Goal: Transaction & Acquisition: Purchase product/service

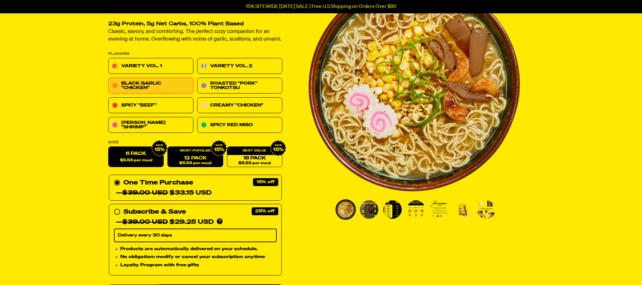
click at [212, 160] on link "12 Pack $5.53 per meal" at bounding box center [195, 157] width 55 height 21
radio input "false"
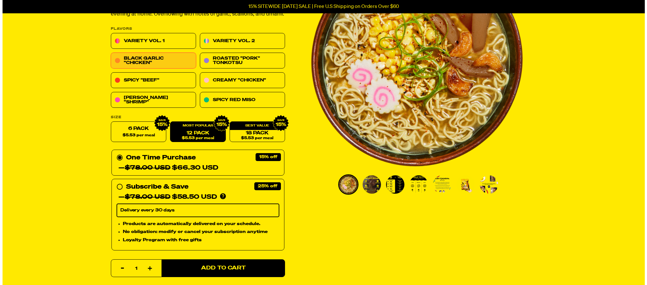
scroll to position [142, 0]
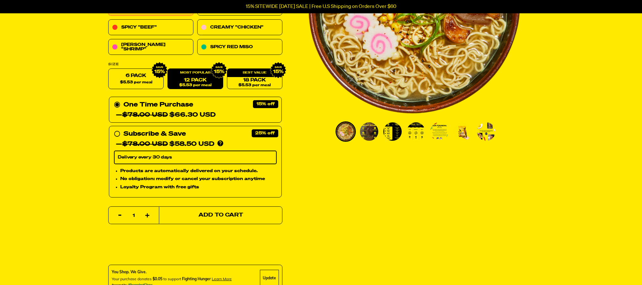
click at [219, 213] on span "Add to Cart" at bounding box center [221, 215] width 45 height 5
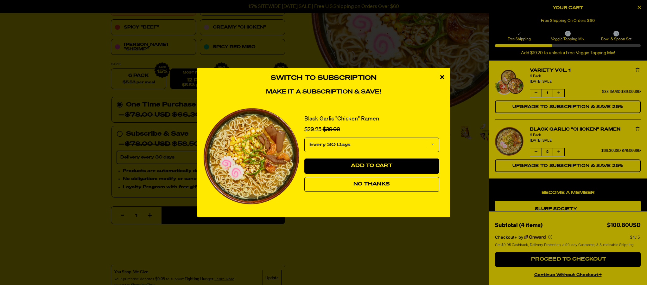
click at [537, 93] on div "Switch to Subscription Make it a subscription & save! Black Garlic "Chicken" Ra…" at bounding box center [323, 142] width 647 height 285
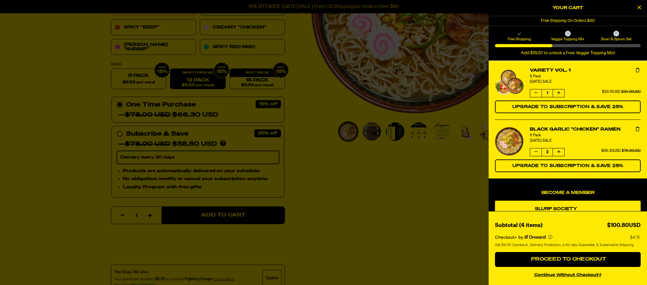
click at [536, 92] on icon "Decrease quantity of Variety Vol. 1" at bounding box center [536, 93] width 3 height 4
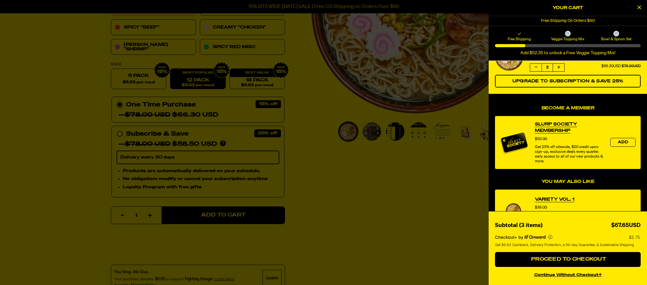
scroll to position [49, 0]
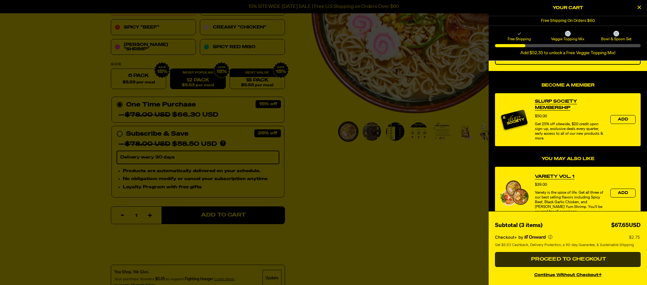
click at [571, 260] on span "Proceed to Checkout" at bounding box center [568, 259] width 77 height 5
